Goal: Transaction & Acquisition: Purchase product/service

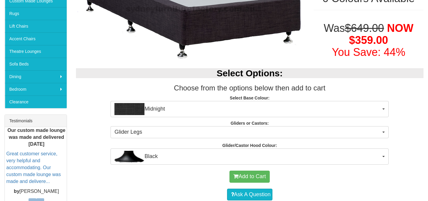
scroll to position [141, 0]
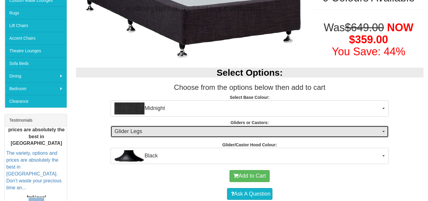
click at [135, 135] on span "Glider Legs" at bounding box center [248, 132] width 267 height 8
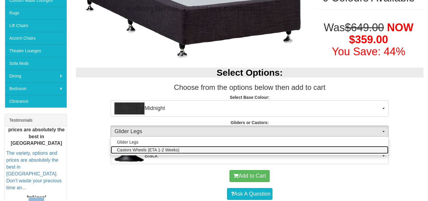
click at [139, 148] on span "Castors Wheels (ETA 1-2 Weeks)" at bounding box center [148, 150] width 63 height 6
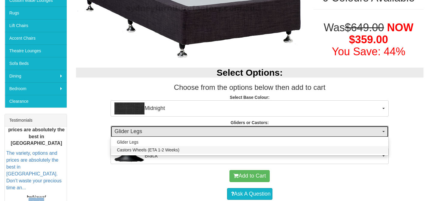
select select "1162"
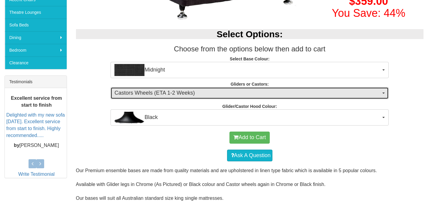
scroll to position [180, 0]
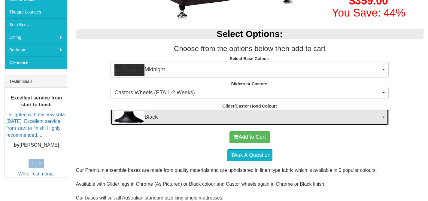
click at [181, 120] on span "Black" at bounding box center [248, 117] width 267 height 12
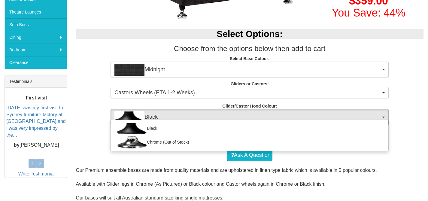
click at [181, 120] on div "Black Chrome (Out of Stock)" at bounding box center [250, 135] width 278 height 31
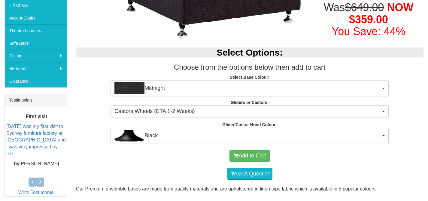
scroll to position [160, 0]
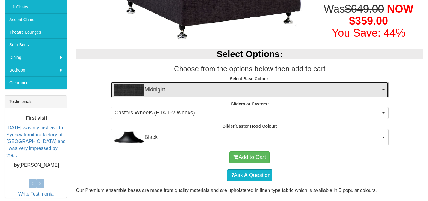
click at [187, 94] on span "Midnight" at bounding box center [248, 90] width 267 height 12
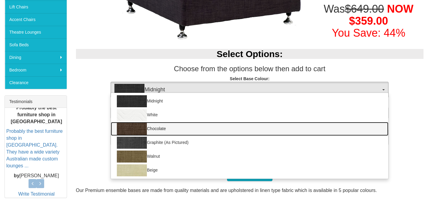
click at [172, 129] on link "Chocolate" at bounding box center [250, 129] width 278 height 14
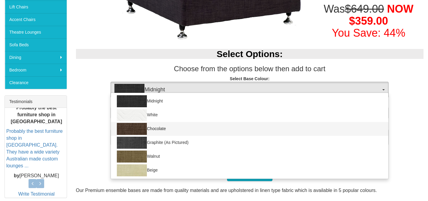
select select "1206"
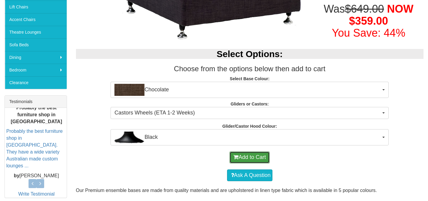
click at [249, 157] on button "Add to Cart" at bounding box center [250, 157] width 40 height 12
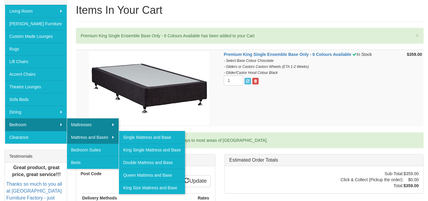
scroll to position [107, 0]
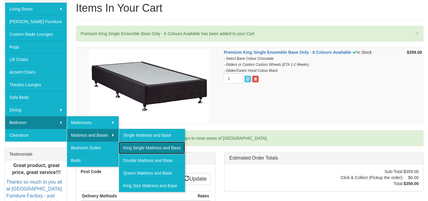
click at [144, 145] on link "King Single Mattress and Base" at bounding box center [152, 148] width 66 height 13
